Goal: Task Accomplishment & Management: Manage account settings

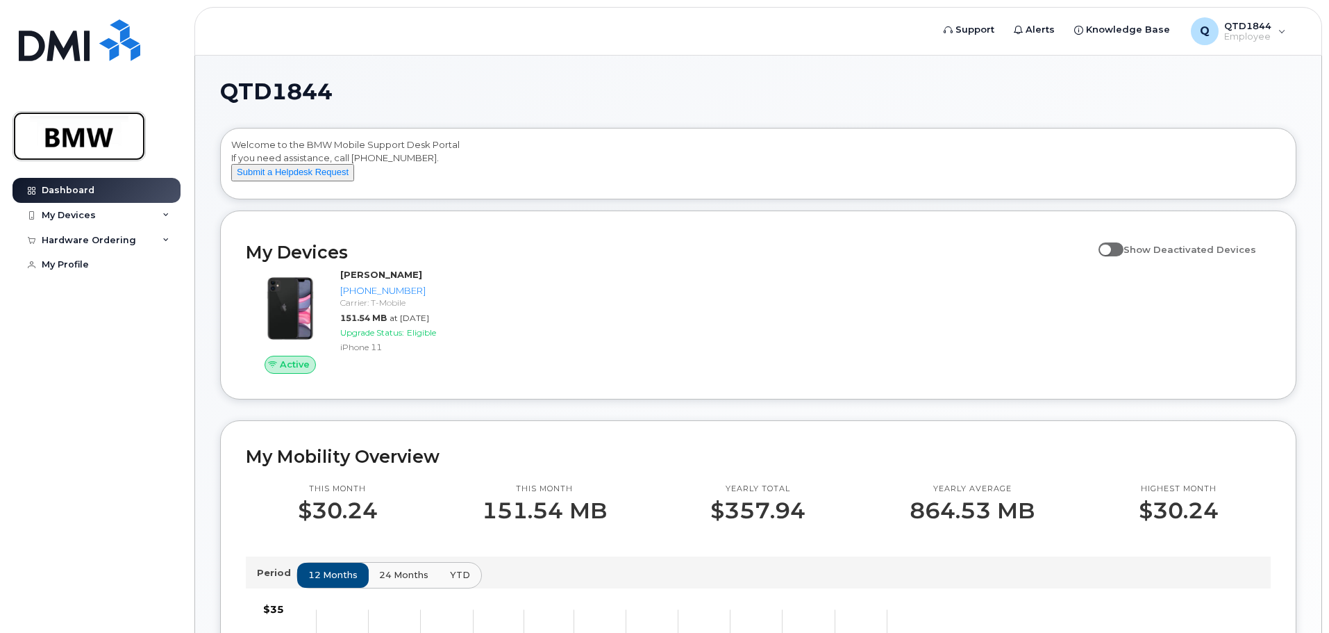
click at [108, 150] on img at bounding box center [79, 136] width 107 height 40
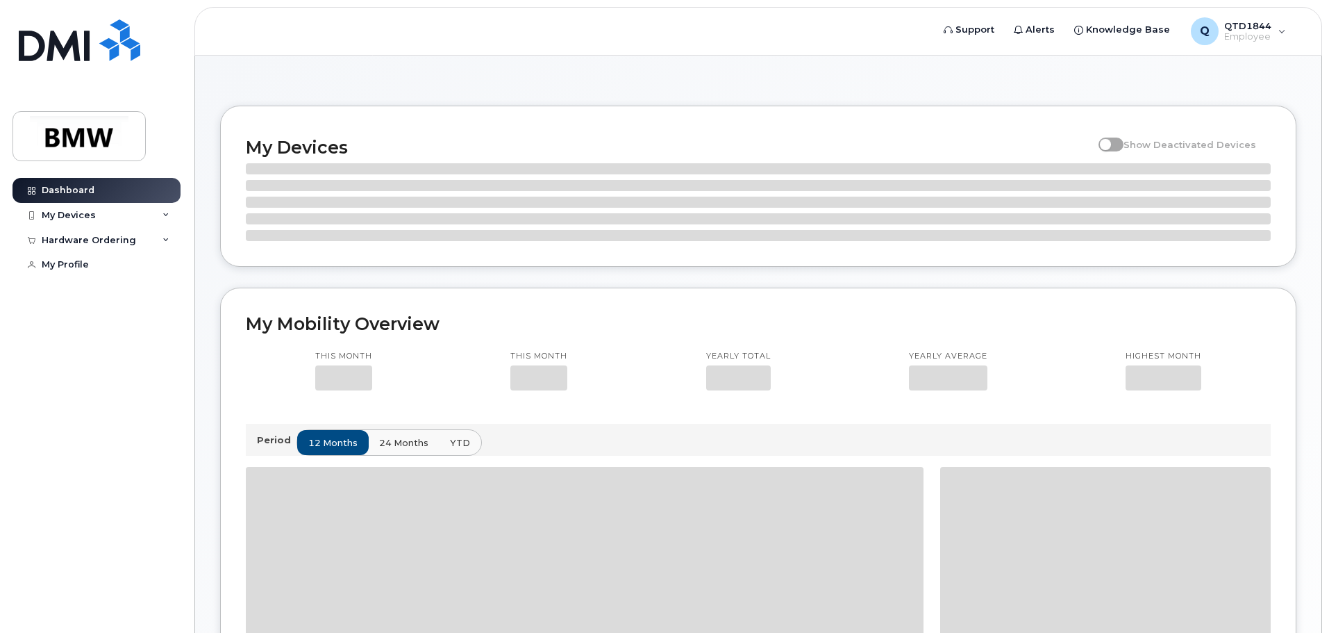
click at [106, 218] on div "My Devices" at bounding box center [97, 215] width 168 height 25
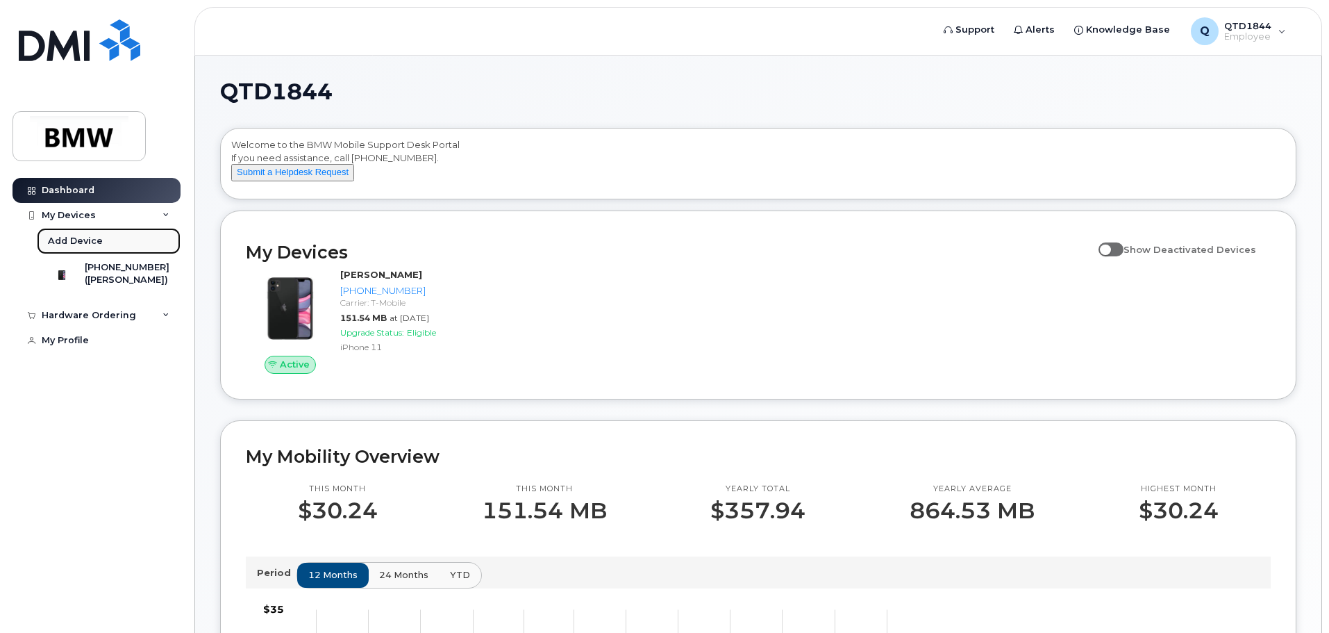
click at [89, 244] on div "Add Device" at bounding box center [75, 241] width 55 height 13
